Goal: Information Seeking & Learning: Find specific fact

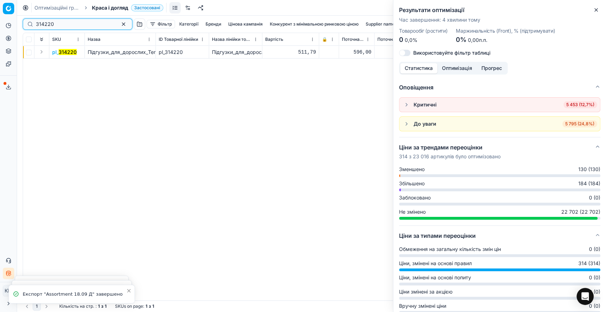
drag, startPoint x: 60, startPoint y: 27, endPoint x: 34, endPoint y: 25, distance: 25.7
click at [34, 25] on div "314220" at bounding box center [78, 23] width 110 height 11
paste input "5240"
click at [43, 55] on button "Expand" at bounding box center [41, 52] width 9 height 9
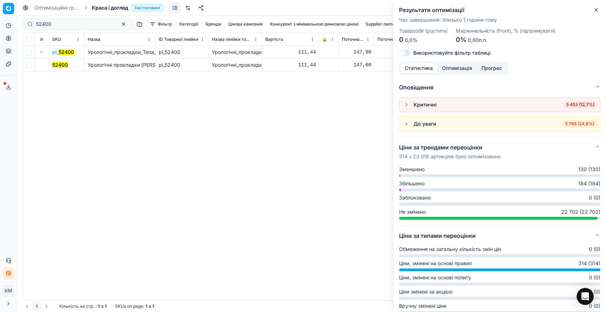
click at [58, 65] on mark "52400" at bounding box center [60, 65] width 16 height 6
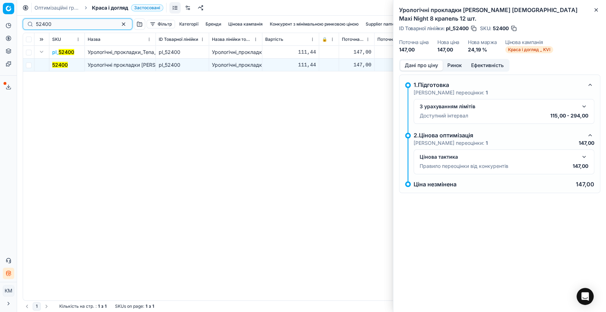
drag, startPoint x: 61, startPoint y: 21, endPoint x: 24, endPoint y: 20, distance: 37.3
click at [24, 20] on div "52400" at bounding box center [78, 23] width 110 height 11
paste input "305096"
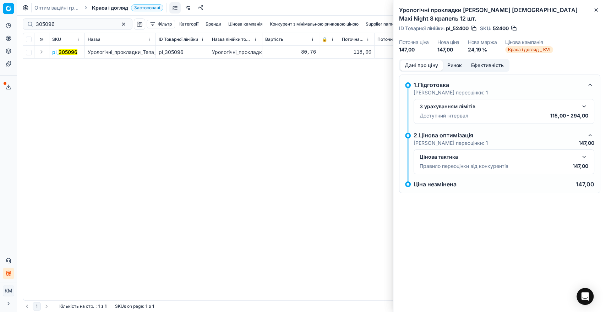
click at [43, 52] on button "Expand" at bounding box center [41, 52] width 9 height 9
click at [58, 64] on mark "305096" at bounding box center [61, 65] width 19 height 6
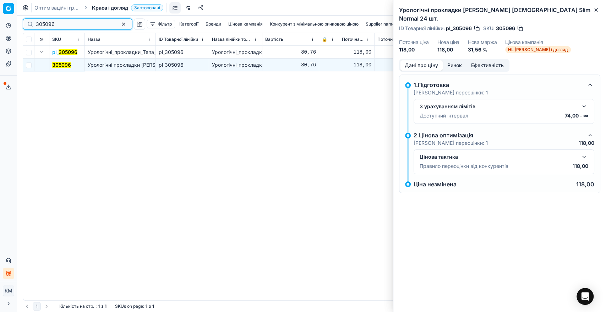
click at [30, 22] on div "305096" at bounding box center [78, 23] width 110 height 11
paste input "695215"
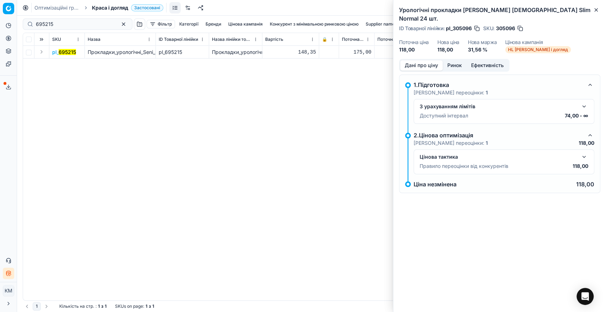
click at [38, 52] on button "Expand" at bounding box center [41, 52] width 9 height 9
click at [61, 67] on mark "695215" at bounding box center [60, 65] width 17 height 6
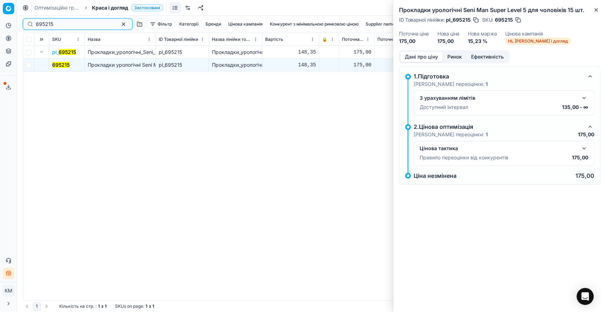
drag, startPoint x: 51, startPoint y: 23, endPoint x: 27, endPoint y: 26, distance: 24.6
click at [27, 26] on div "695215" at bounding box center [78, 23] width 110 height 11
paste input "196097"
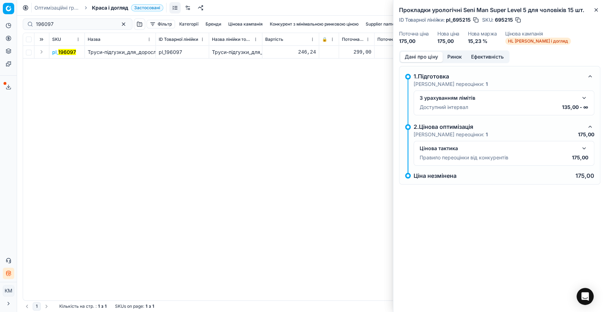
click at [43, 52] on button "Expand" at bounding box center [41, 52] width 9 height 9
click at [59, 62] on mark "196097" at bounding box center [61, 65] width 18 height 6
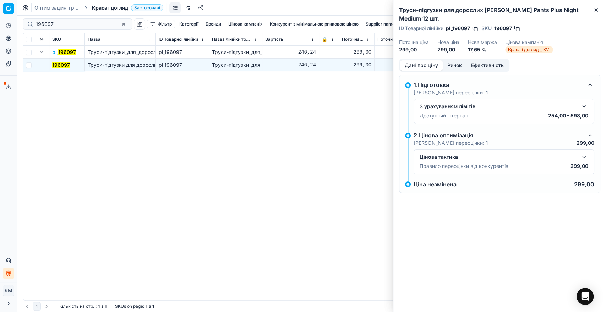
click at [586, 153] on button "button" at bounding box center [584, 157] width 9 height 9
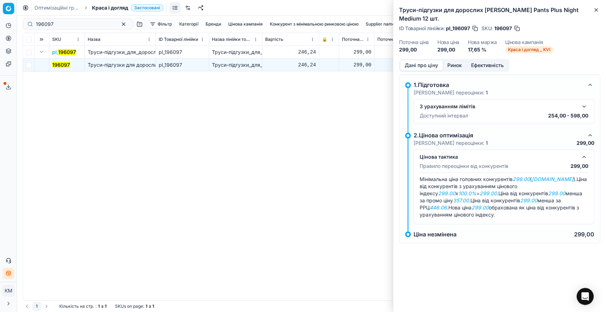
click at [558, 176] on em "[DOMAIN_NAME]" at bounding box center [553, 179] width 42 height 6
click at [458, 60] on button "Ринок" at bounding box center [455, 65] width 24 height 10
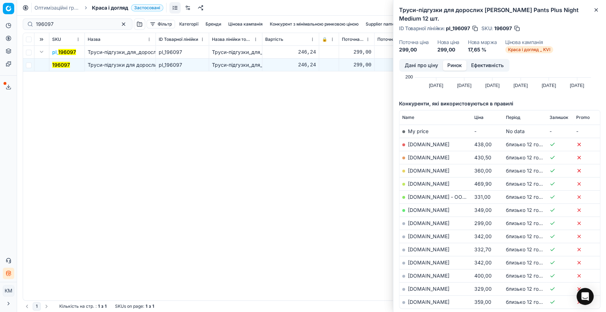
scroll to position [79, 0]
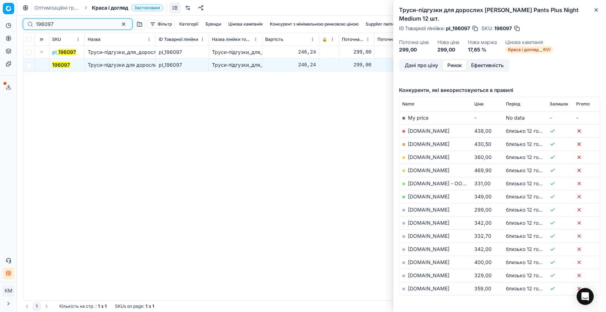
drag, startPoint x: 72, startPoint y: 22, endPoint x: 37, endPoint y: 22, distance: 35.5
click at [37, 22] on input "196097" at bounding box center [75, 24] width 78 height 7
paste input "78723"
drag, startPoint x: 60, startPoint y: 23, endPoint x: 9, endPoint y: 21, distance: 51.2
click at [2, 23] on div "Pricing platform Аналітика Цінова оптимізація Асортимент продукції Шаблони Серв…" at bounding box center [303, 156] width 606 height 312
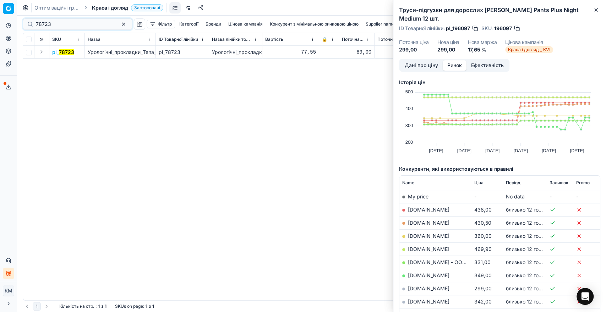
click at [38, 53] on button "Expand" at bounding box center [41, 52] width 9 height 9
click at [61, 63] on mark "78723" at bounding box center [59, 65] width 15 height 6
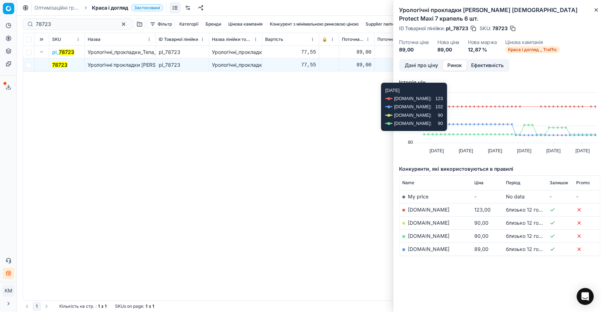
click at [424, 60] on button "Дані про ціну" at bounding box center [421, 65] width 43 height 10
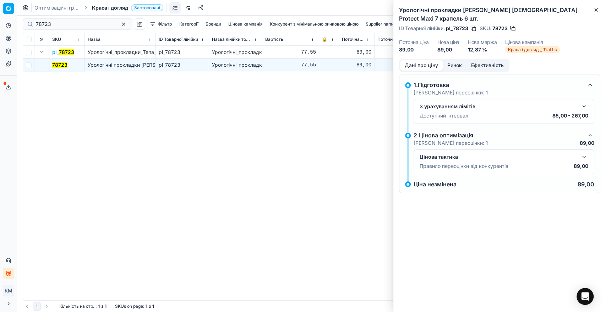
click at [580, 153] on button "button" at bounding box center [584, 157] width 9 height 9
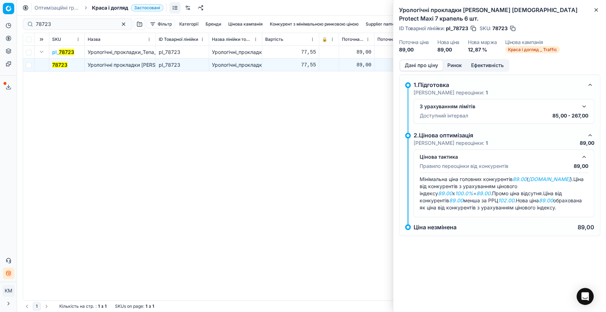
click at [451, 60] on button "Ринок" at bounding box center [455, 65] width 24 height 10
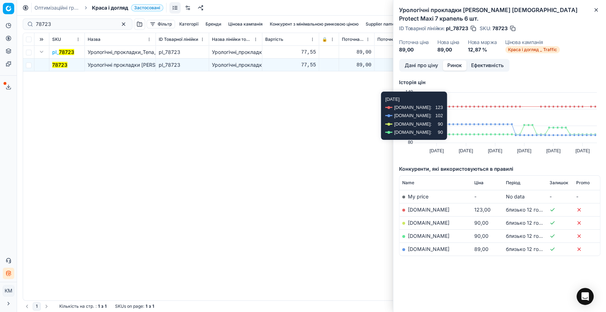
click at [427, 246] on link "[DOMAIN_NAME]" at bounding box center [429, 249] width 42 height 6
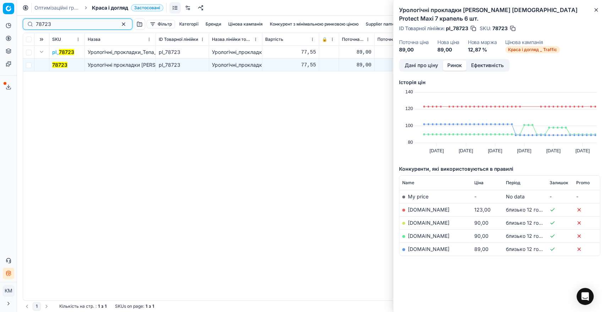
drag, startPoint x: 69, startPoint y: 26, endPoint x: 26, endPoint y: 25, distance: 42.3
click at [27, 25] on div "78723" at bounding box center [78, 23] width 110 height 11
paste input "601335"
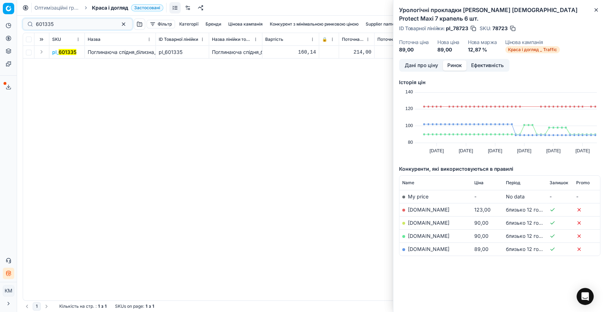
drag, startPoint x: 42, startPoint y: 50, endPoint x: 53, endPoint y: 57, distance: 12.6
click at [42, 50] on button "Expand" at bounding box center [41, 52] width 9 height 9
click at [60, 63] on mark "601335" at bounding box center [61, 65] width 18 height 6
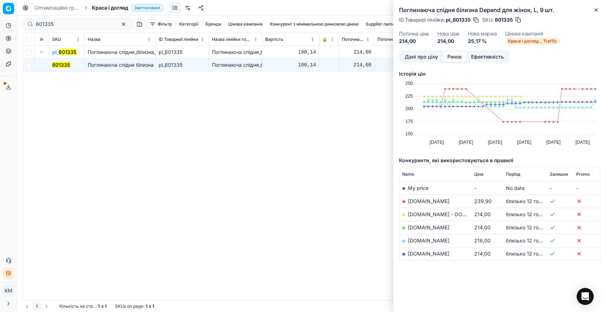
click at [33, 23] on div "601335" at bounding box center [78, 23] width 110 height 11
paste input "581803"
drag, startPoint x: 44, startPoint y: 23, endPoint x: 29, endPoint y: 22, distance: 15.0
click at [29, 22] on div "601335581803" at bounding box center [78, 23] width 110 height 11
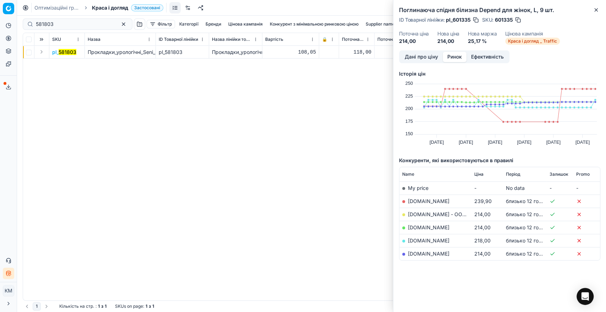
click at [43, 50] on button "Expand" at bounding box center [41, 52] width 9 height 9
click at [63, 63] on mark "581803" at bounding box center [61, 65] width 18 height 6
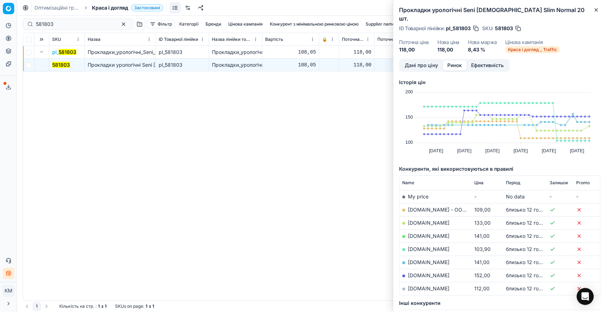
click at [411, 60] on button "Дані про ціну" at bounding box center [421, 65] width 43 height 10
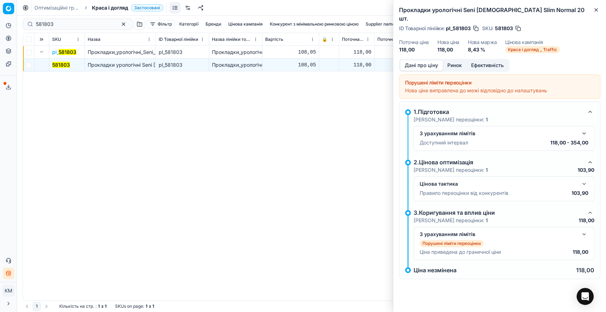
click at [582, 180] on button "button" at bounding box center [584, 184] width 9 height 9
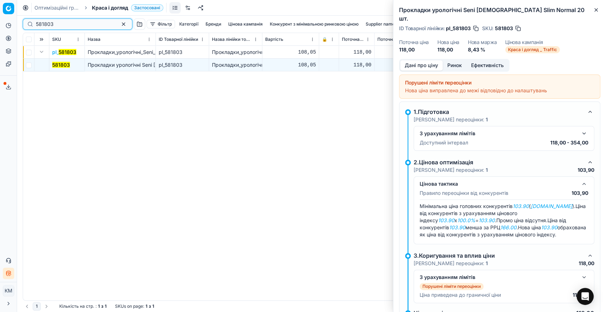
click at [17, 20] on div "Pricing platform Аналітика Цінова оптимізація Асортимент продукції Шаблони Серв…" at bounding box center [303, 156] width 606 height 312
paste input "5"
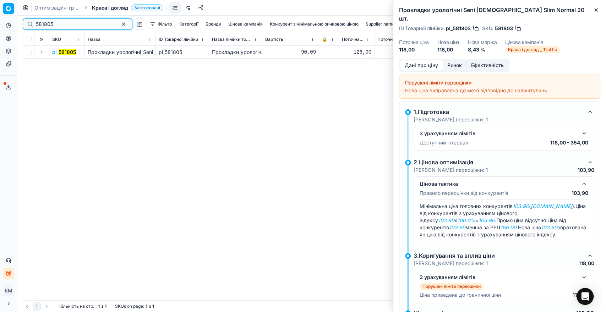
type input "581805"
click at [43, 55] on button "Expand" at bounding box center [41, 52] width 9 height 9
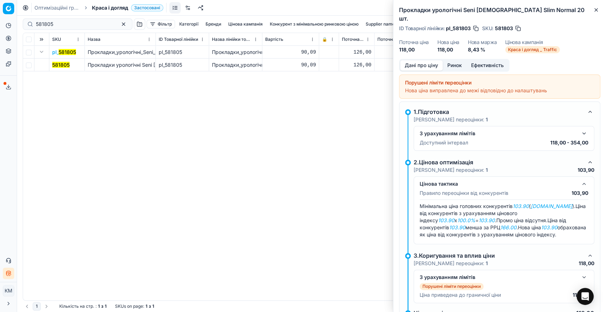
click at [63, 65] on mark "581805" at bounding box center [60, 65] width 17 height 6
